Goal: Navigation & Orientation: Find specific page/section

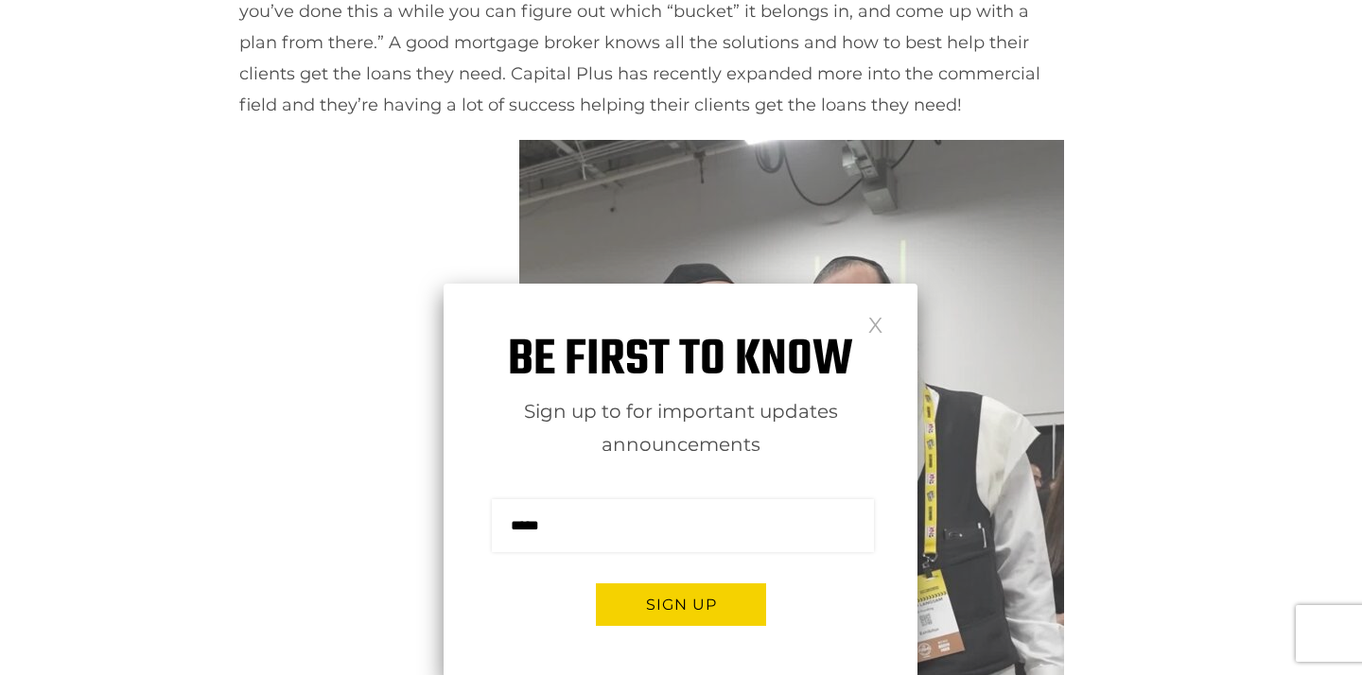
scroll to position [1006, 0]
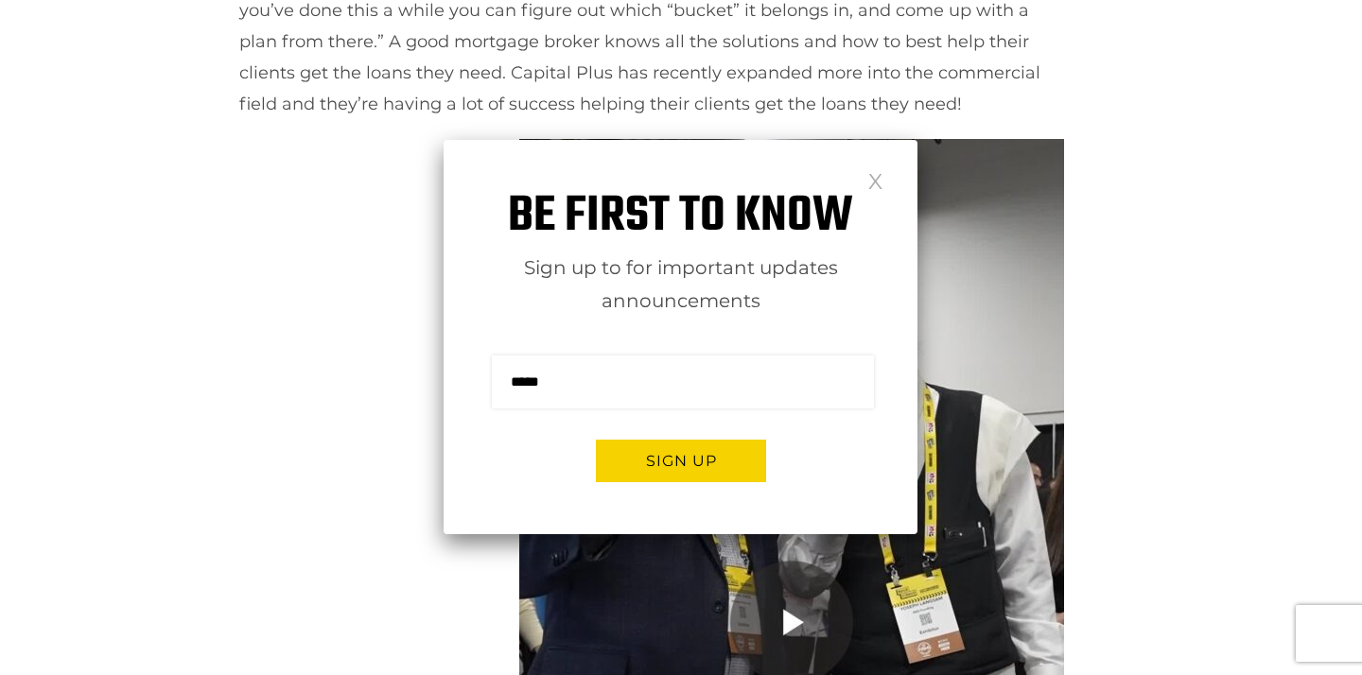
click at [881, 177] on link at bounding box center [875, 180] width 16 height 16
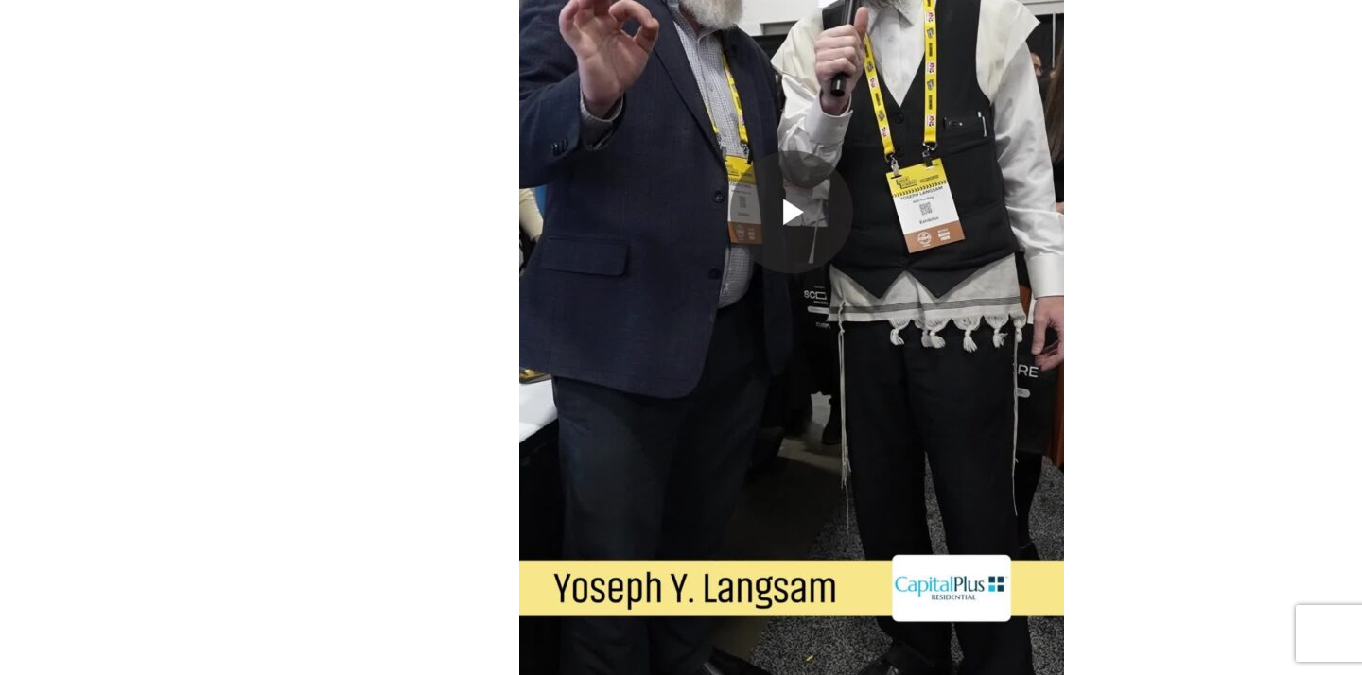
scroll to position [1420, 0]
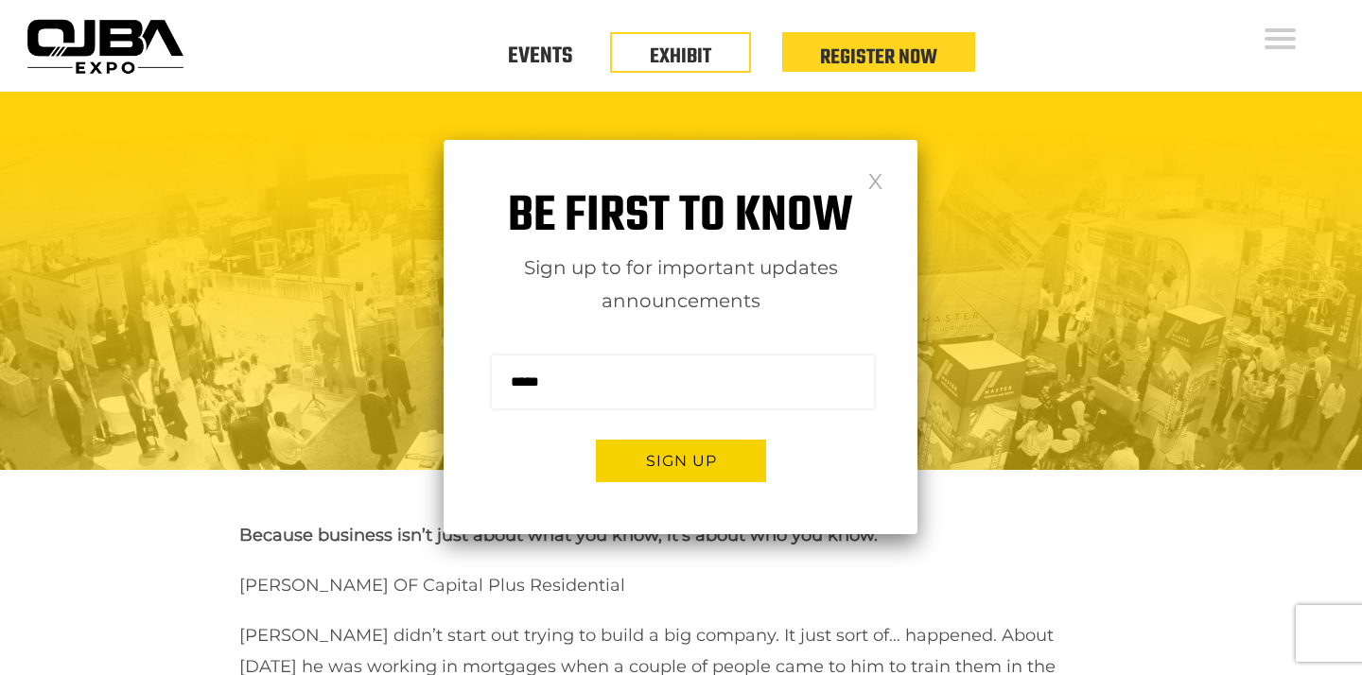
click at [897, 156] on div "Be first to know Sign up to for important updates announcements Sign me up for …" at bounding box center [681, 337] width 474 height 394
click at [890, 175] on div "Be first to know Sign up to for important updates announcements Sign me up for …" at bounding box center [681, 337] width 474 height 394
click at [873, 179] on link at bounding box center [875, 180] width 16 height 16
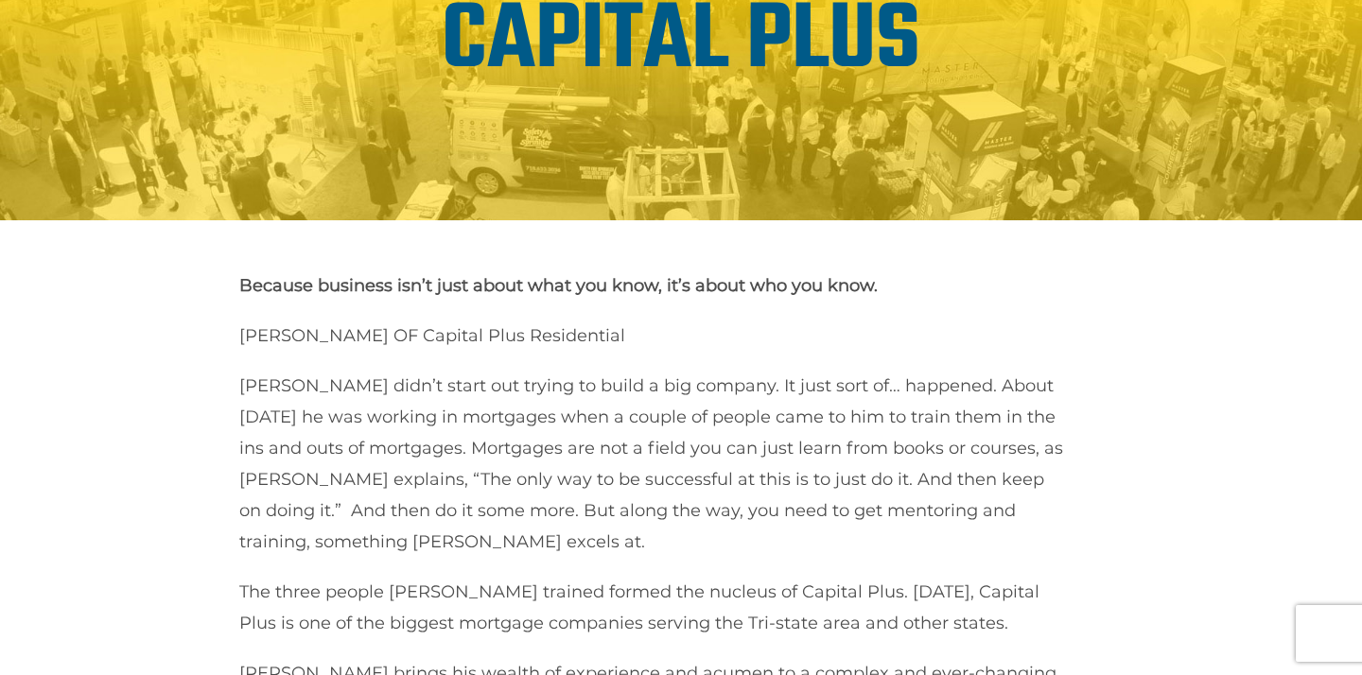
scroll to position [183, 0]
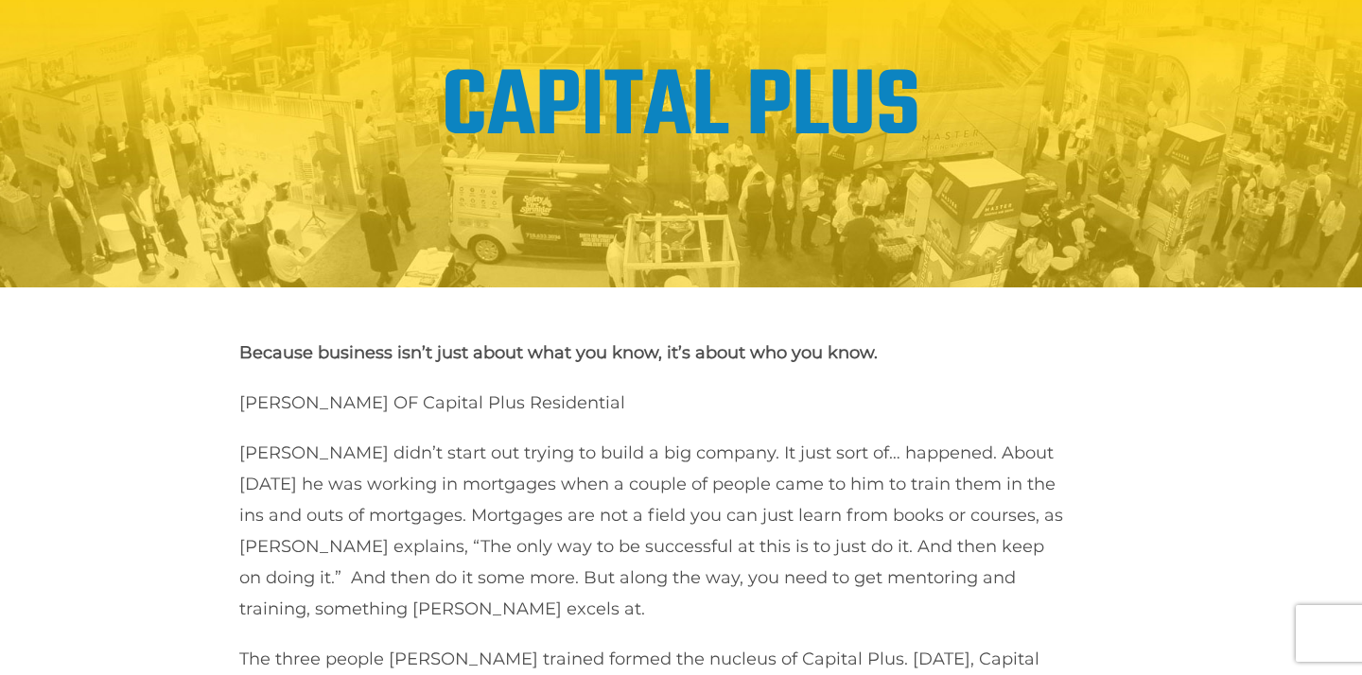
click at [726, 108] on link "Capital Plus" at bounding box center [681, 109] width 479 height 144
